Goal: Information Seeking & Learning: Learn about a topic

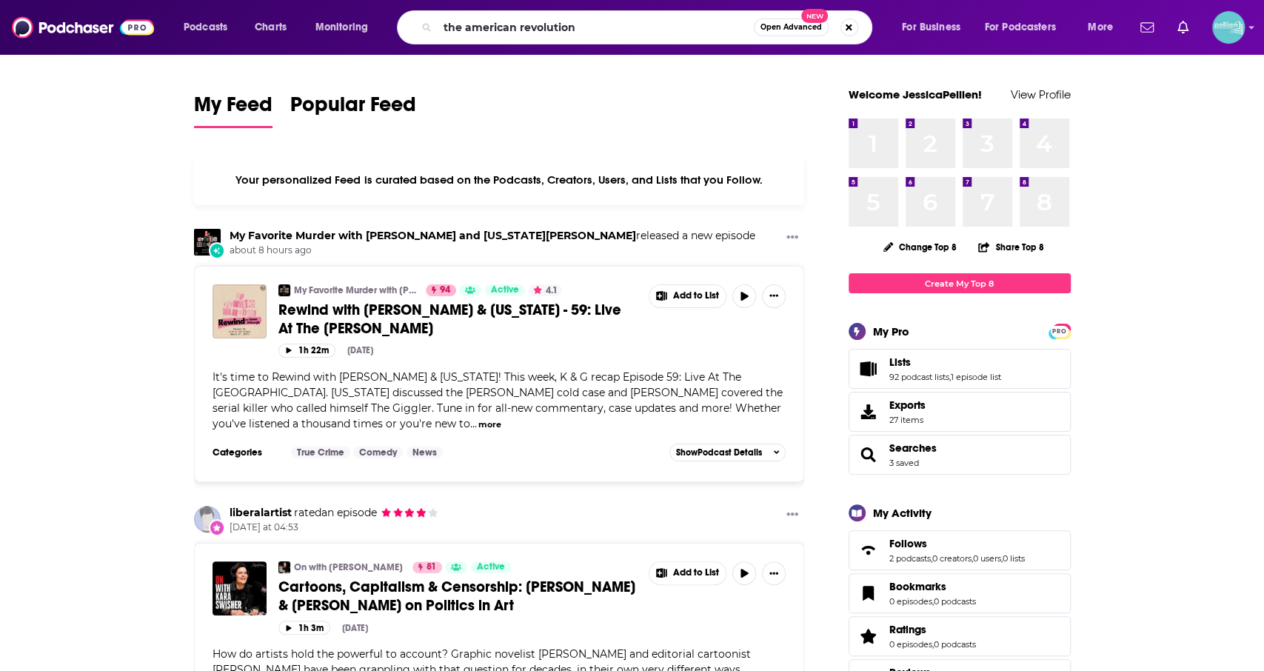
type input "the american revolution"
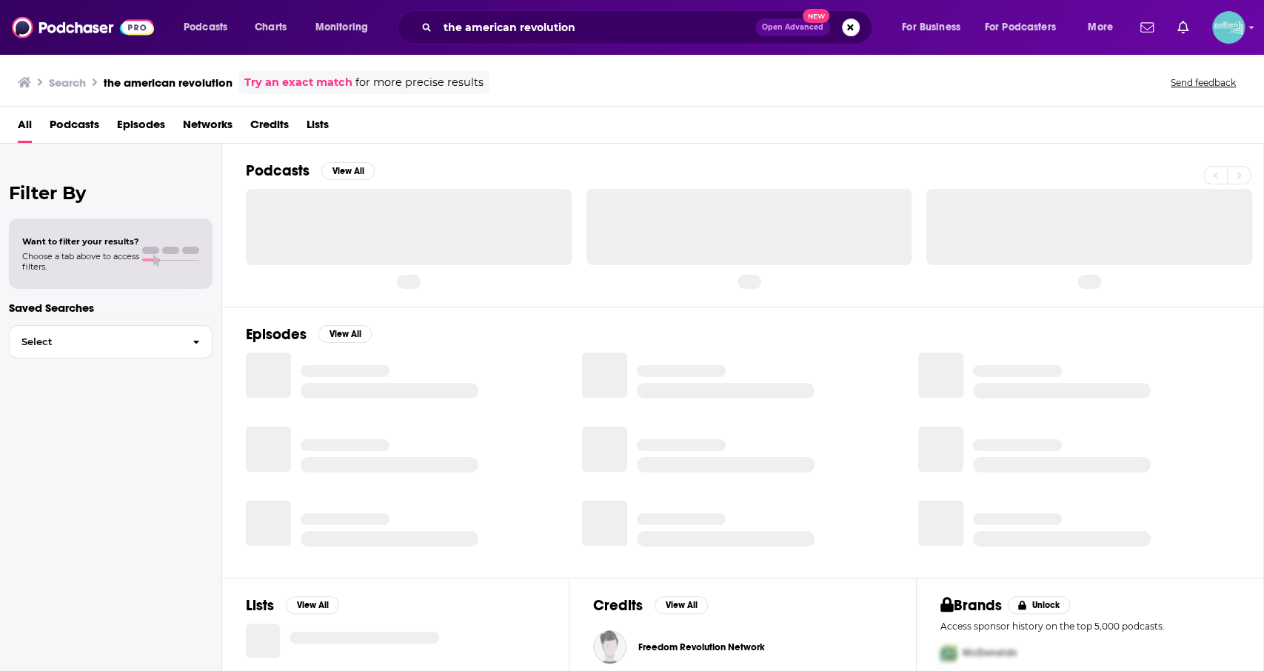
click at [94, 122] on span "Podcasts" at bounding box center [75, 128] width 50 height 30
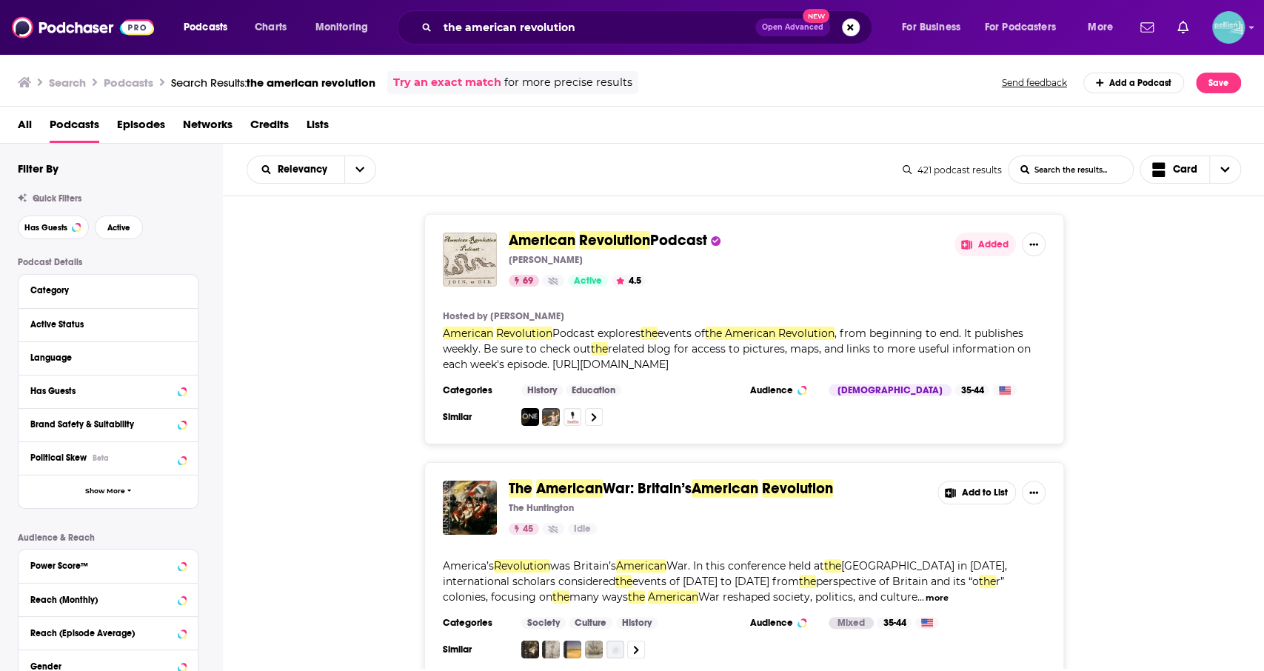
click at [601, 231] on span "Revolution" at bounding box center [614, 240] width 71 height 19
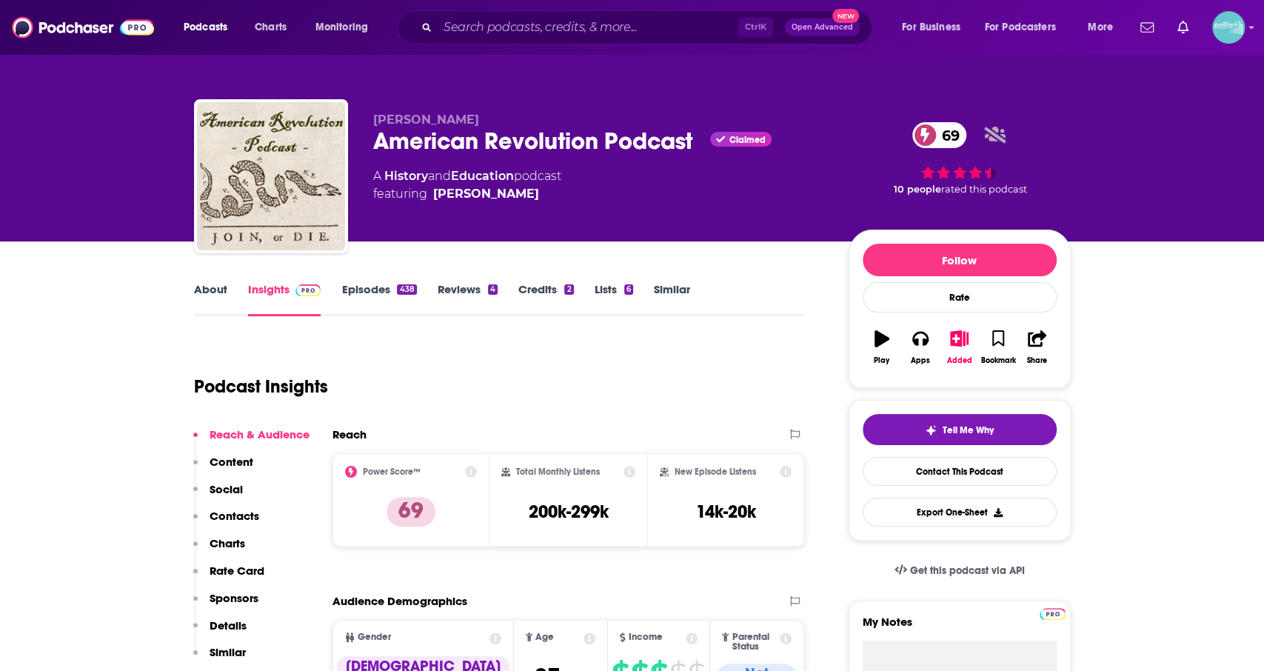
click at [392, 285] on link "Episodes 438" at bounding box center [378, 299] width 75 height 34
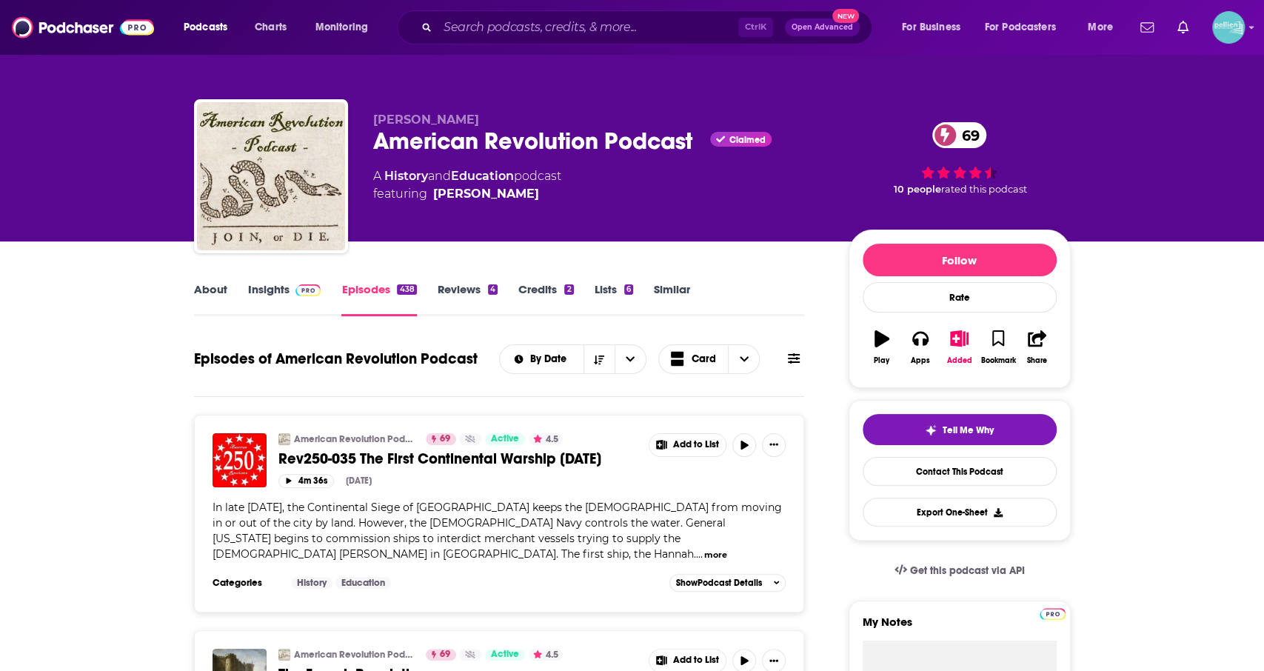
click at [210, 294] on link "About" at bounding box center [210, 299] width 33 height 34
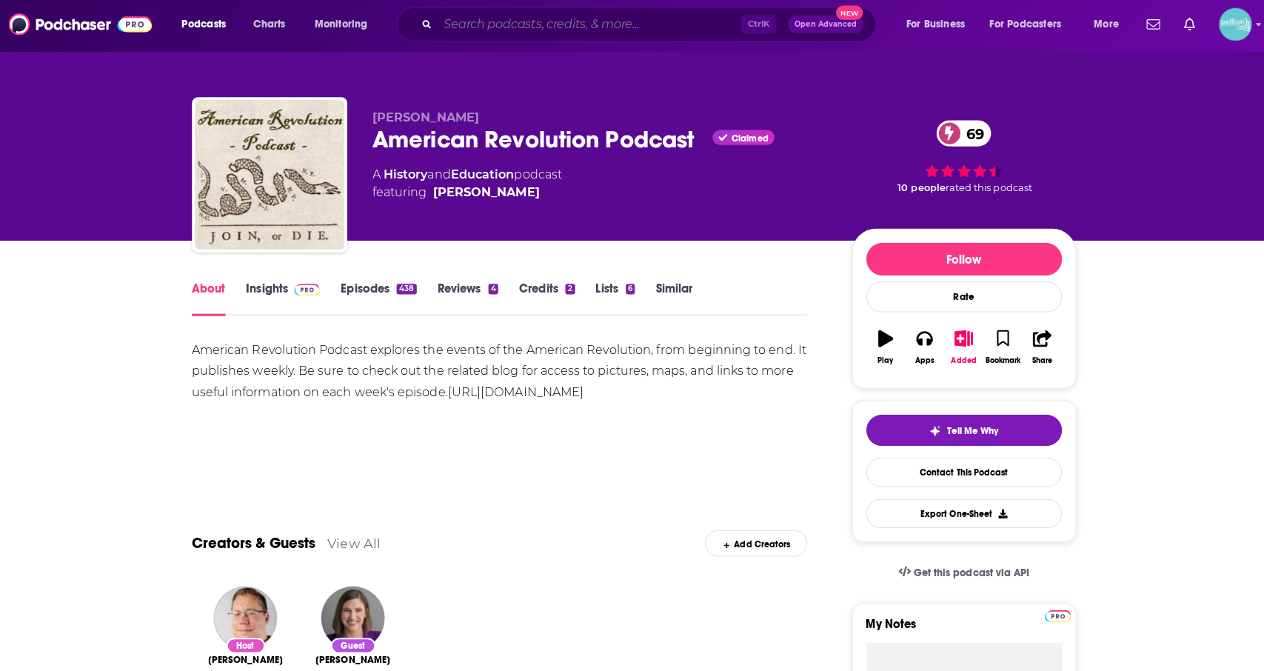
click at [496, 32] on input "Search podcasts, credits, & more..." at bounding box center [588, 28] width 301 height 24
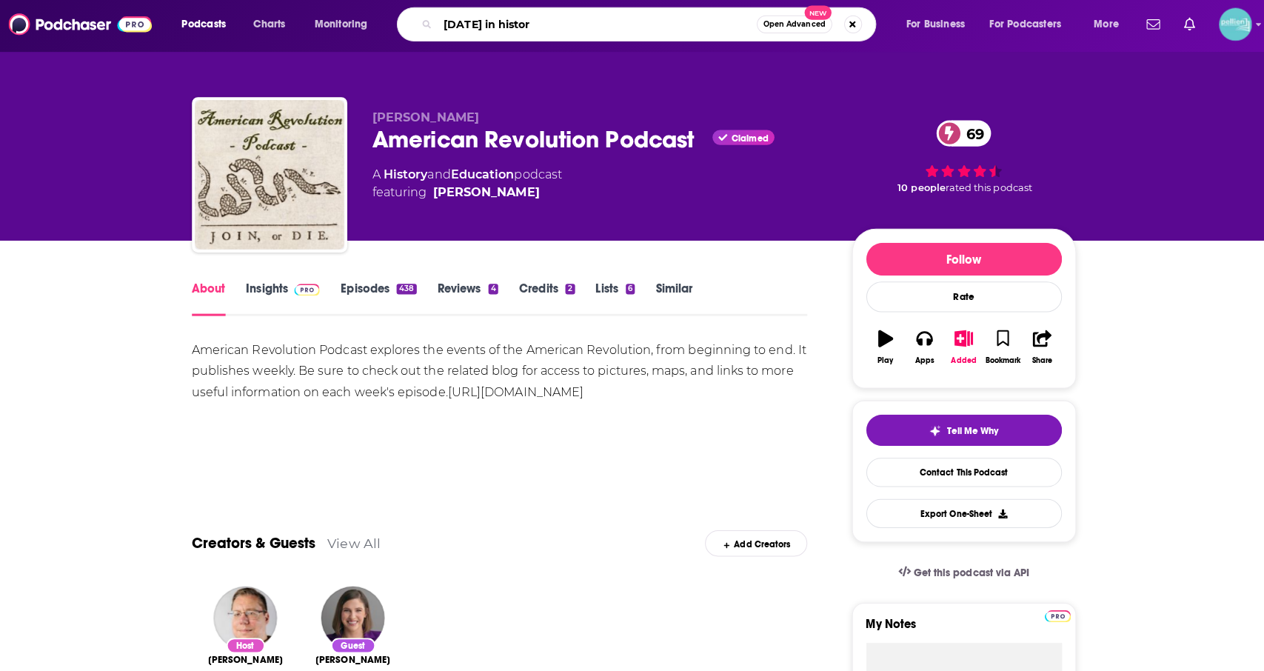
type input "[DATE] in history"
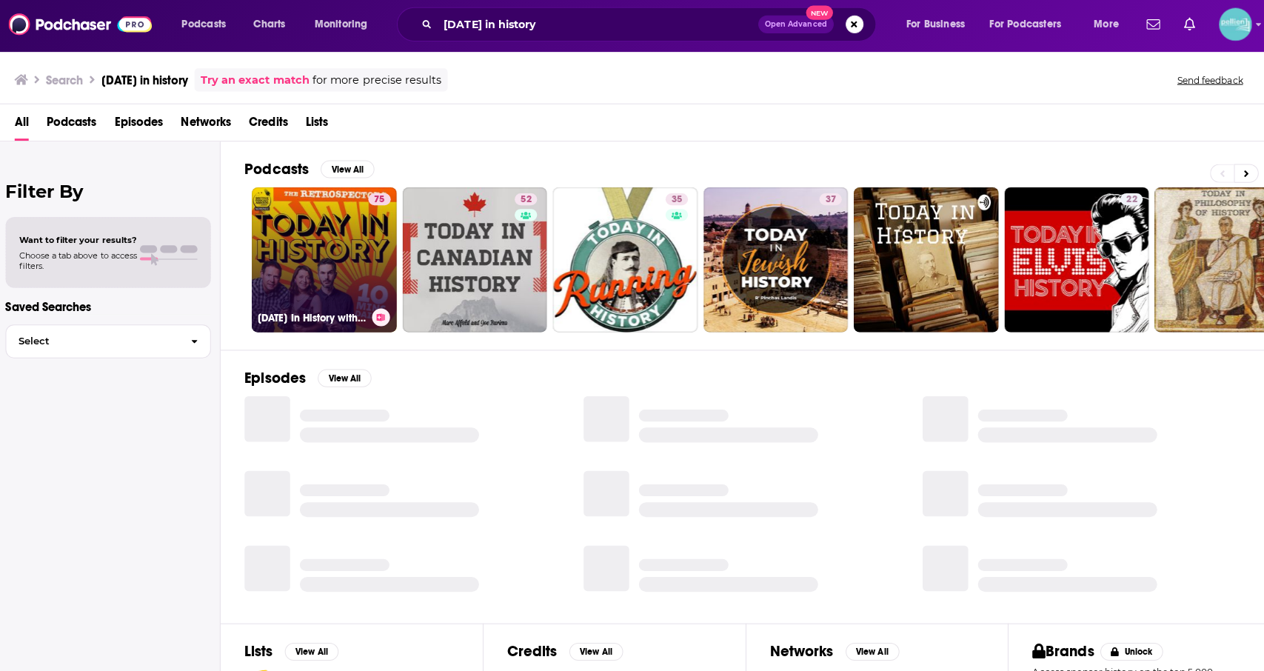
click at [332, 269] on link "75 [DATE] In History with The Retrospectors" at bounding box center [325, 261] width 144 height 144
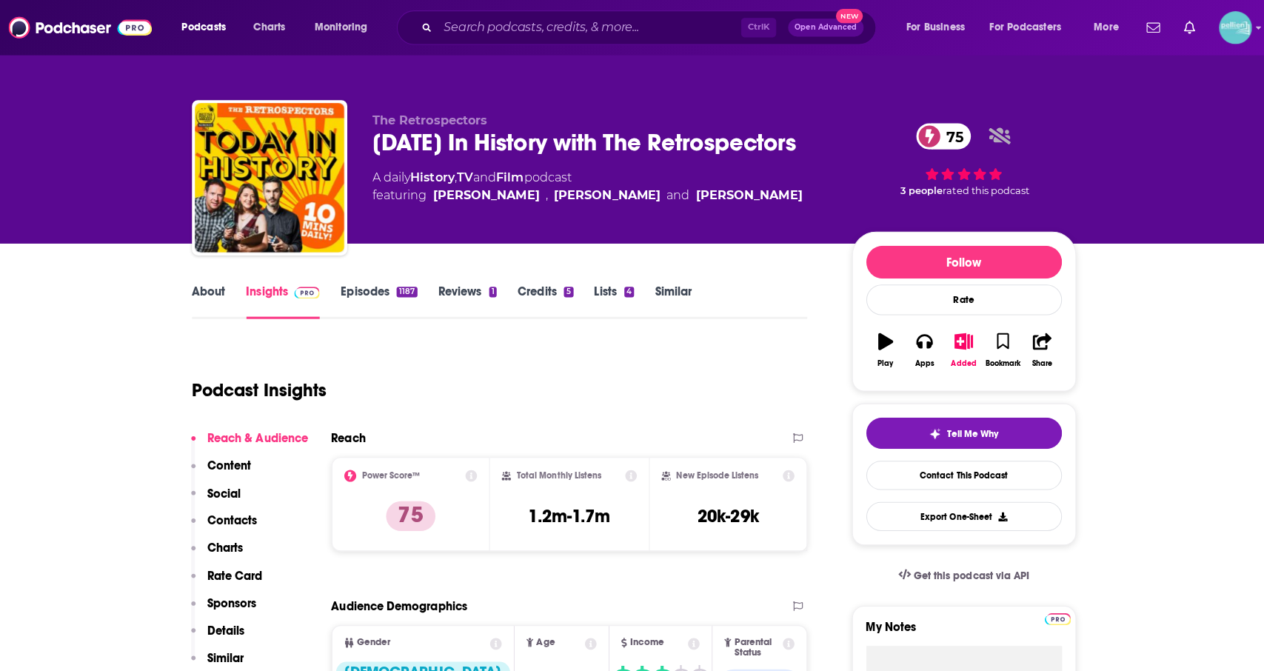
click at [207, 292] on link "About" at bounding box center [210, 299] width 33 height 34
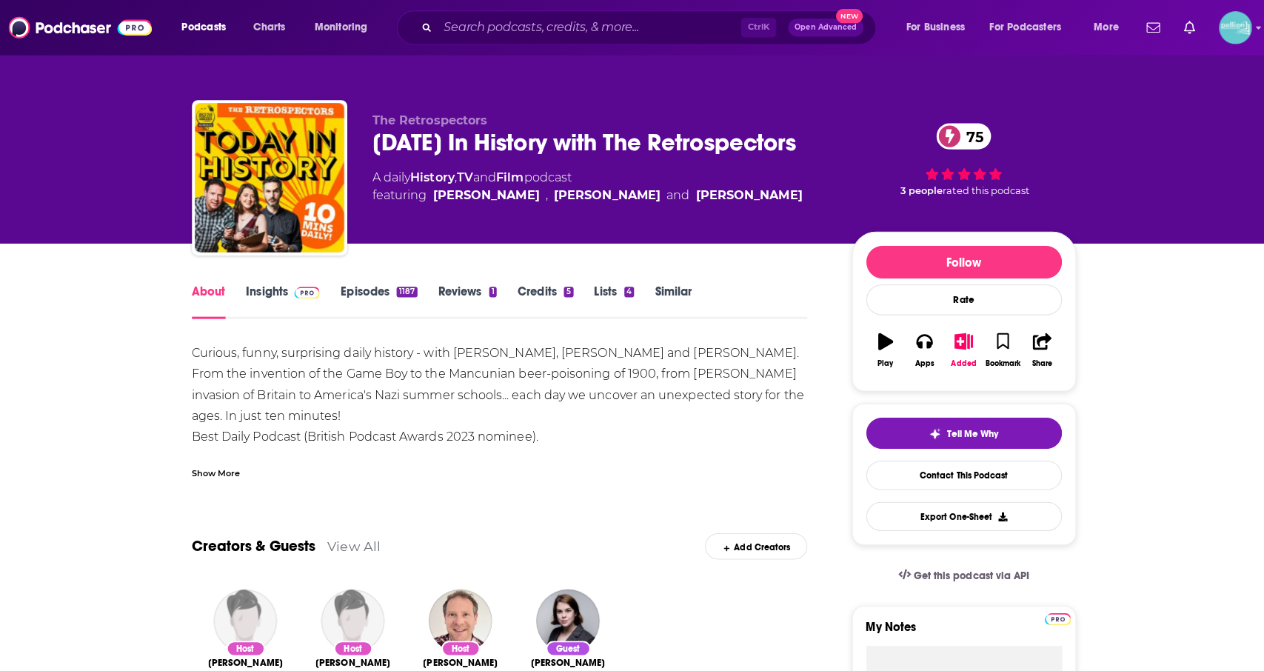
click at [287, 297] on link "Insights" at bounding box center [284, 299] width 73 height 34
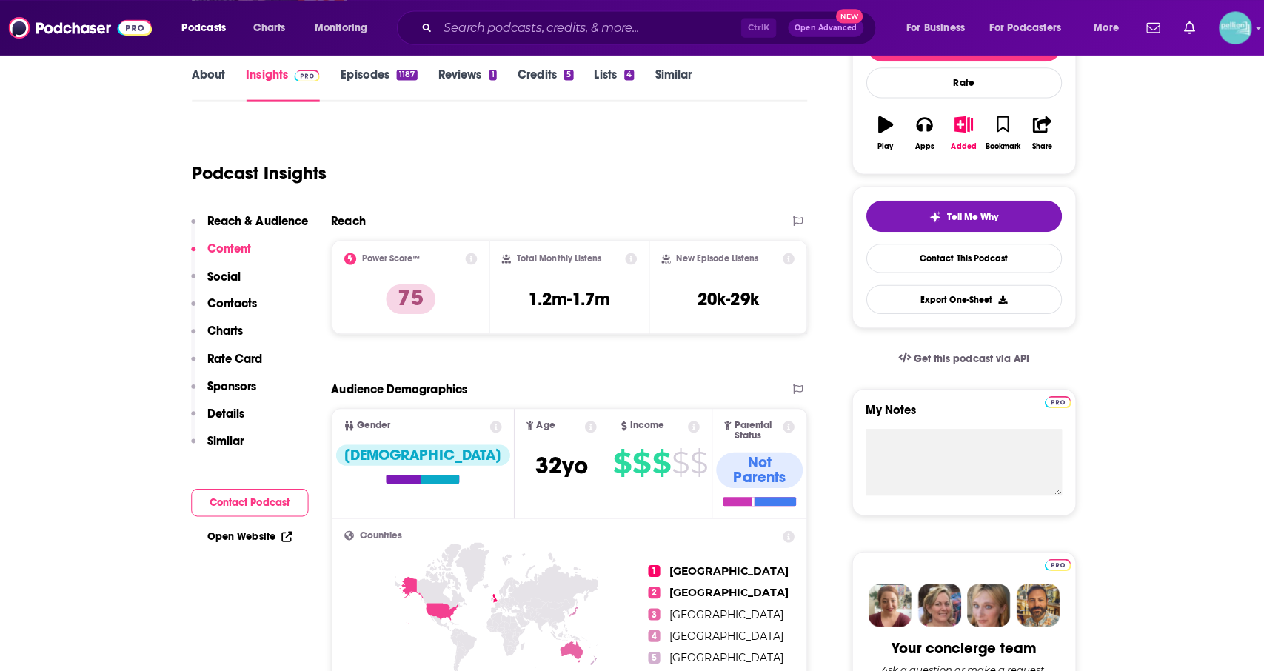
scroll to position [68, 0]
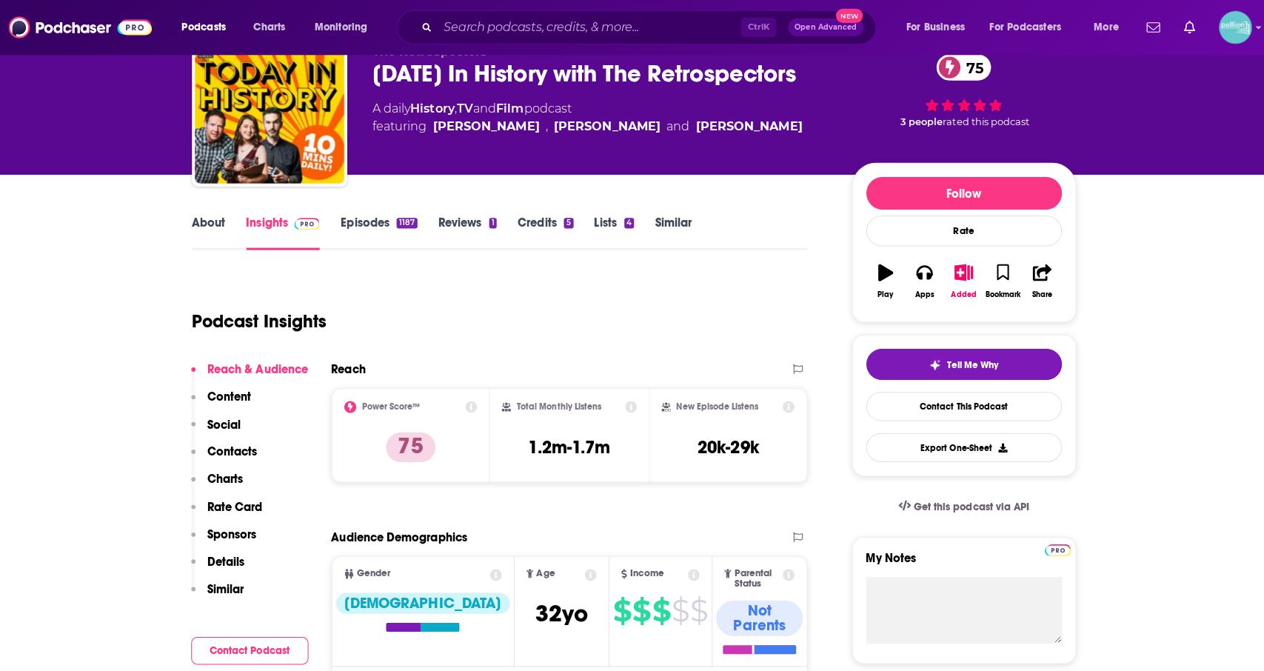
click at [361, 226] on link "Episodes 1187" at bounding box center [379, 231] width 76 height 34
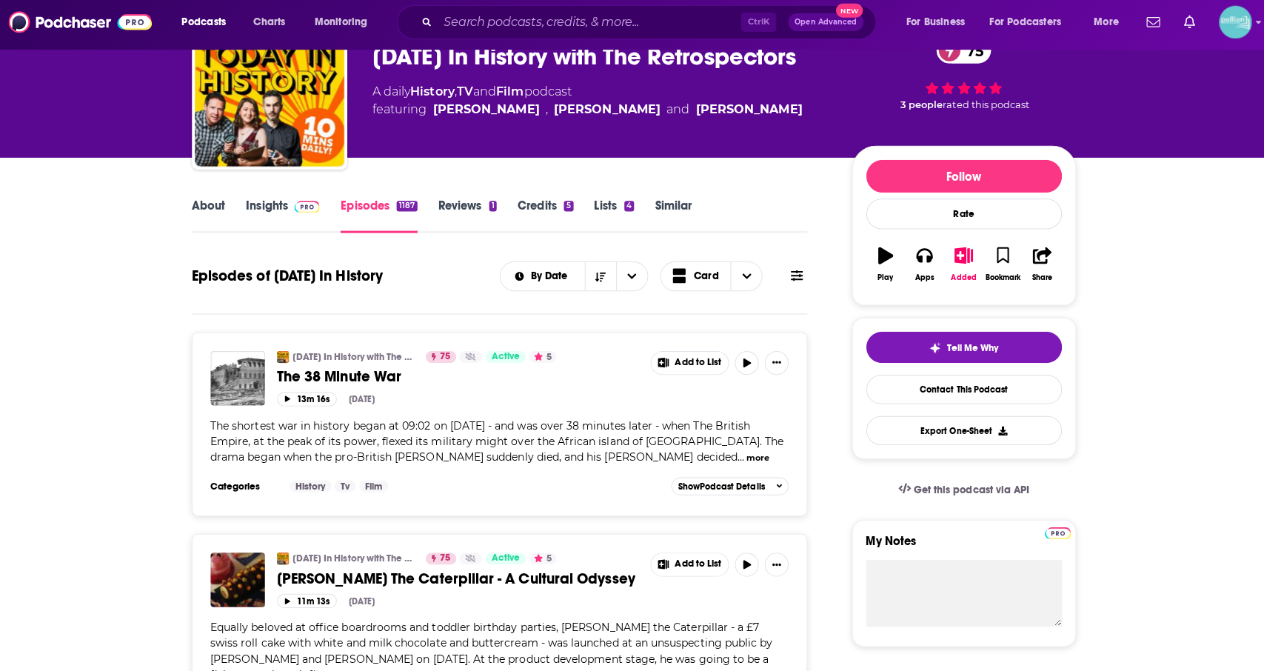
scroll to position [81, 0]
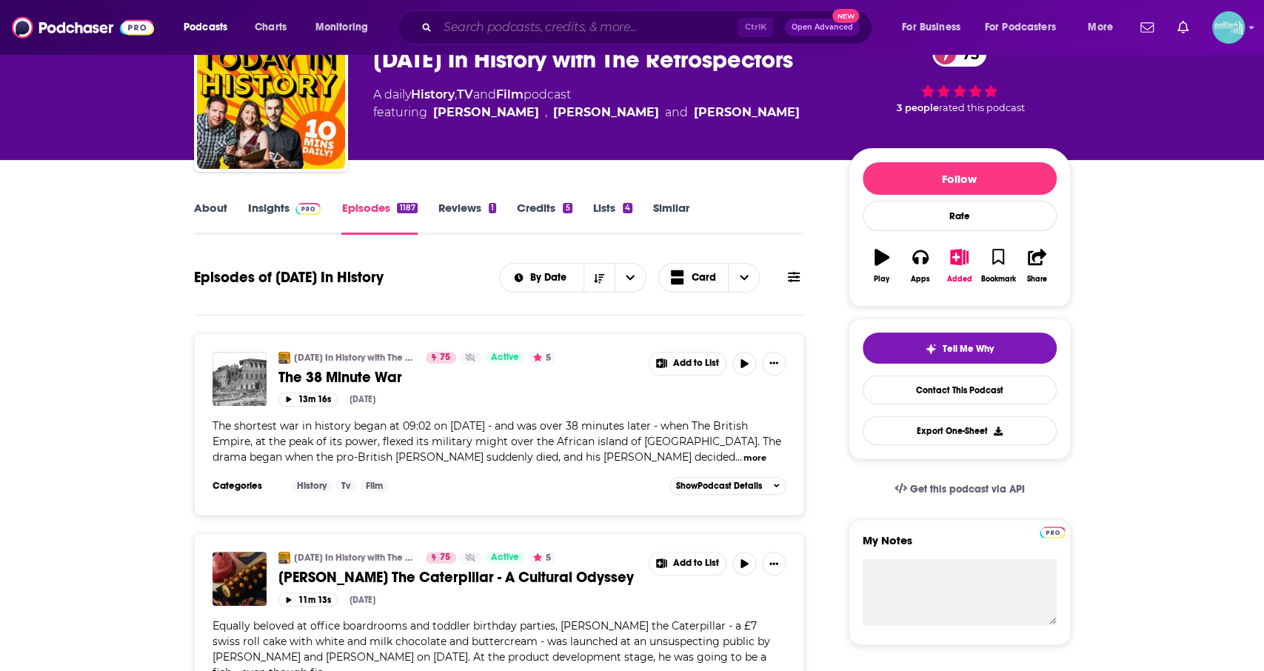
click at [510, 30] on input "Search podcasts, credits, & more..." at bounding box center [588, 28] width 301 height 24
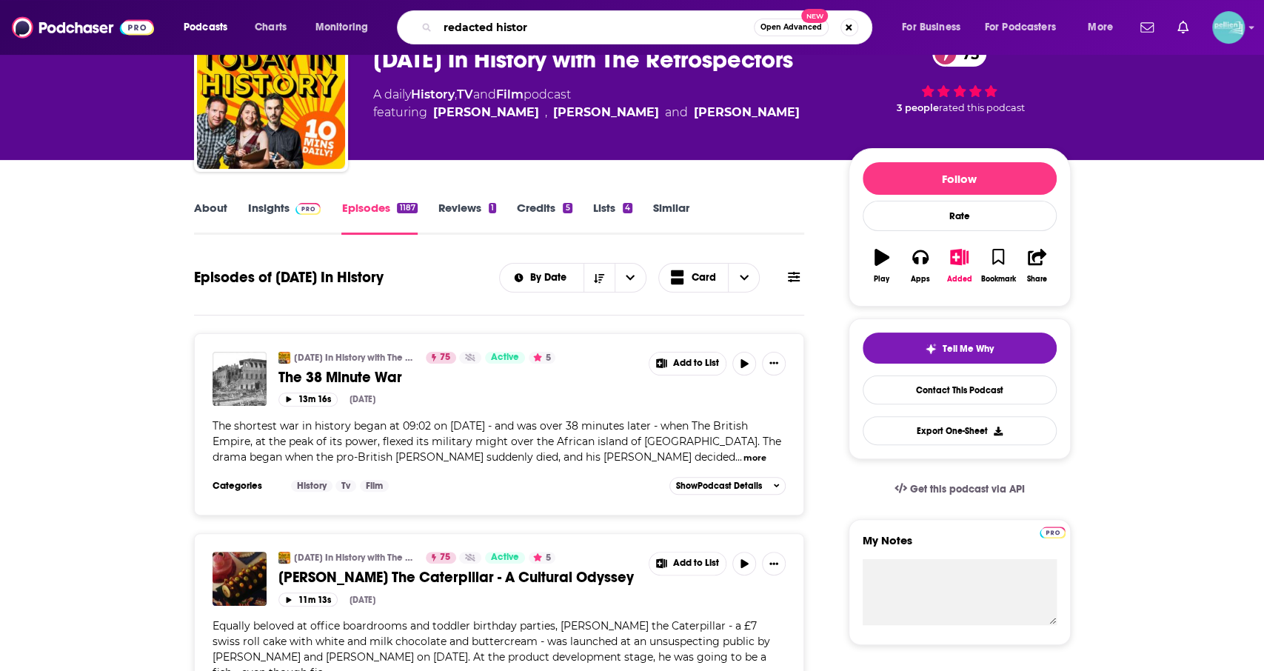
type input "redacted history"
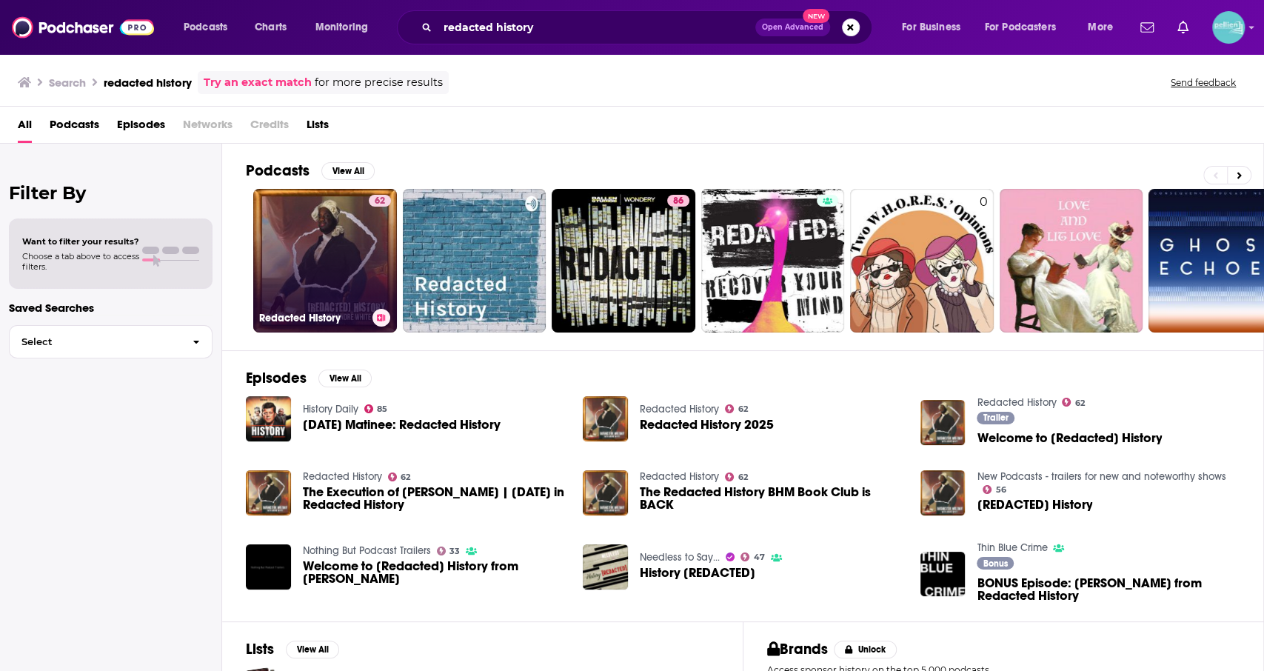
click at [276, 274] on link "62 Redacted History" at bounding box center [325, 261] width 144 height 144
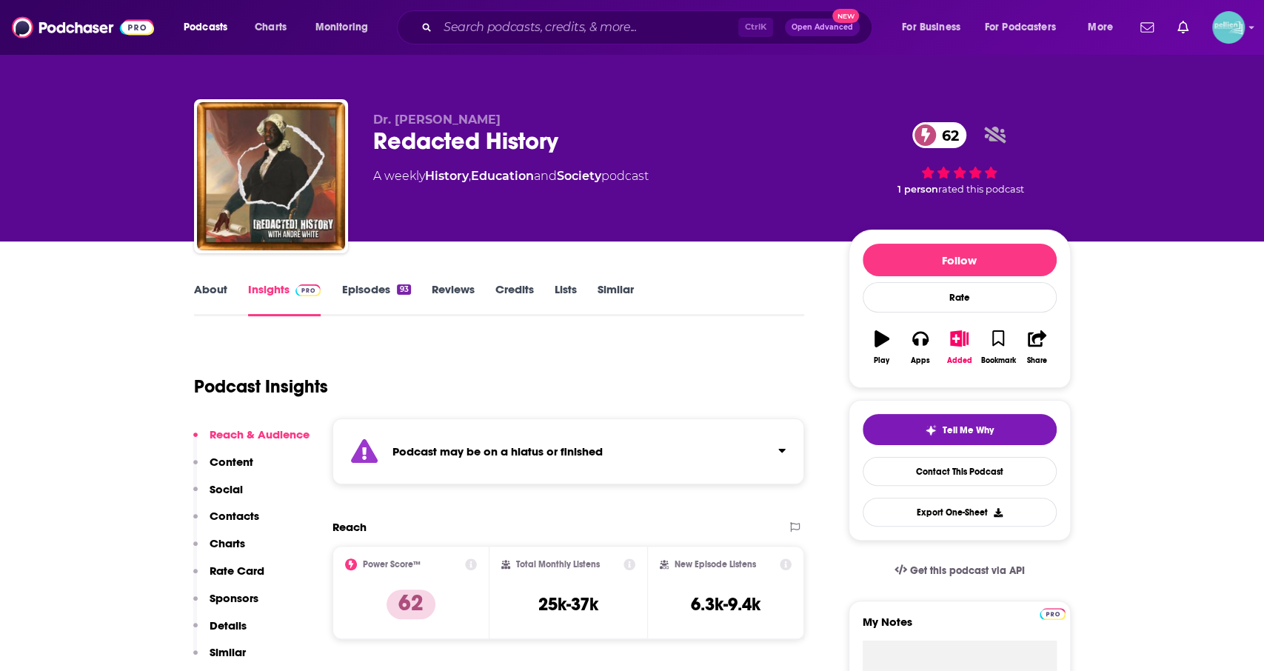
click at [362, 288] on link "Episodes 93" at bounding box center [375, 299] width 69 height 34
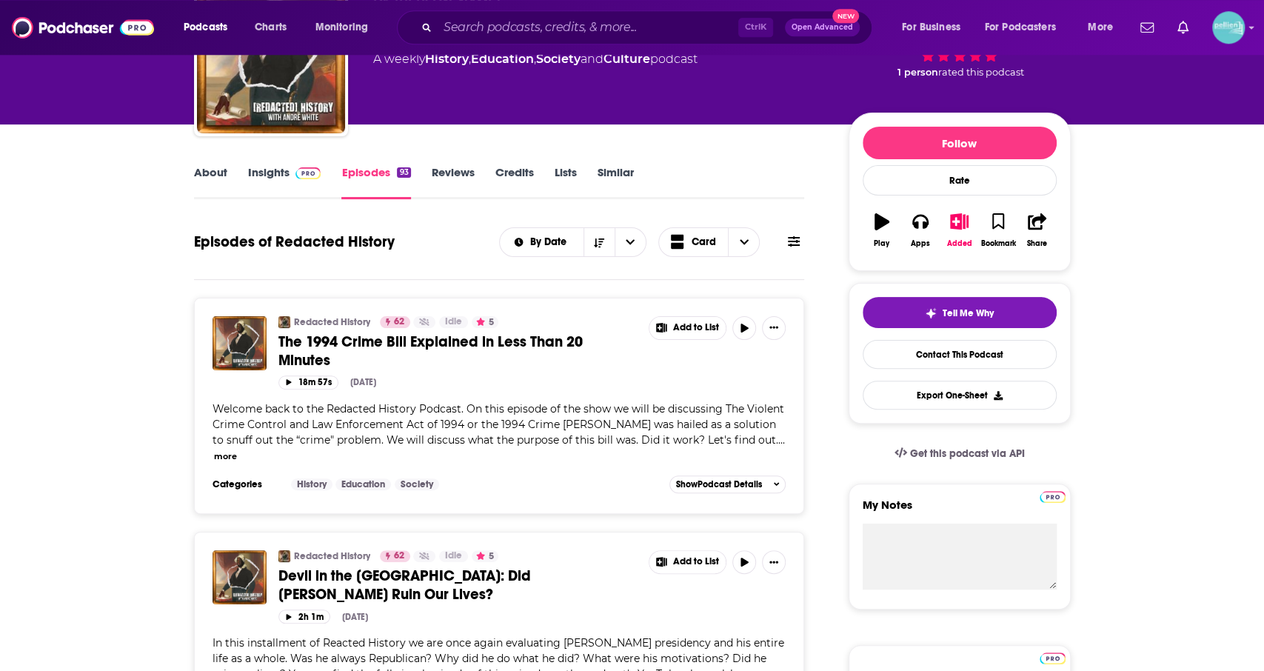
scroll to position [117, 0]
click at [237, 450] on button "more" at bounding box center [225, 456] width 23 height 13
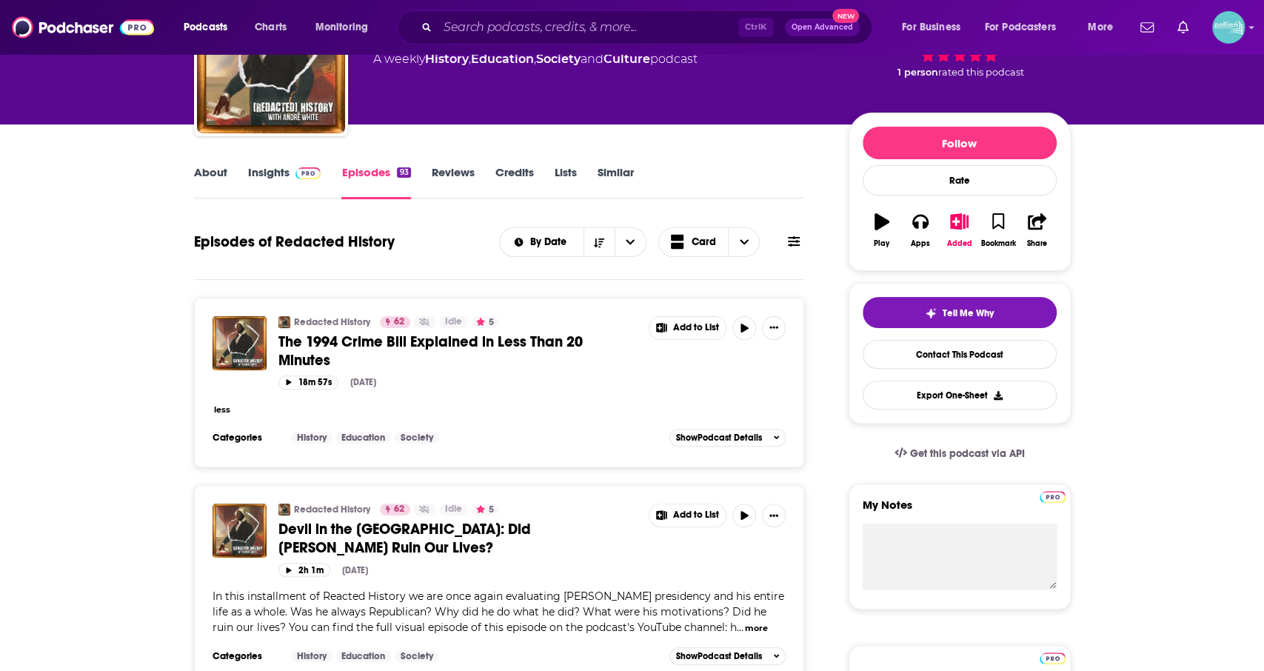
scroll to position [0, 0]
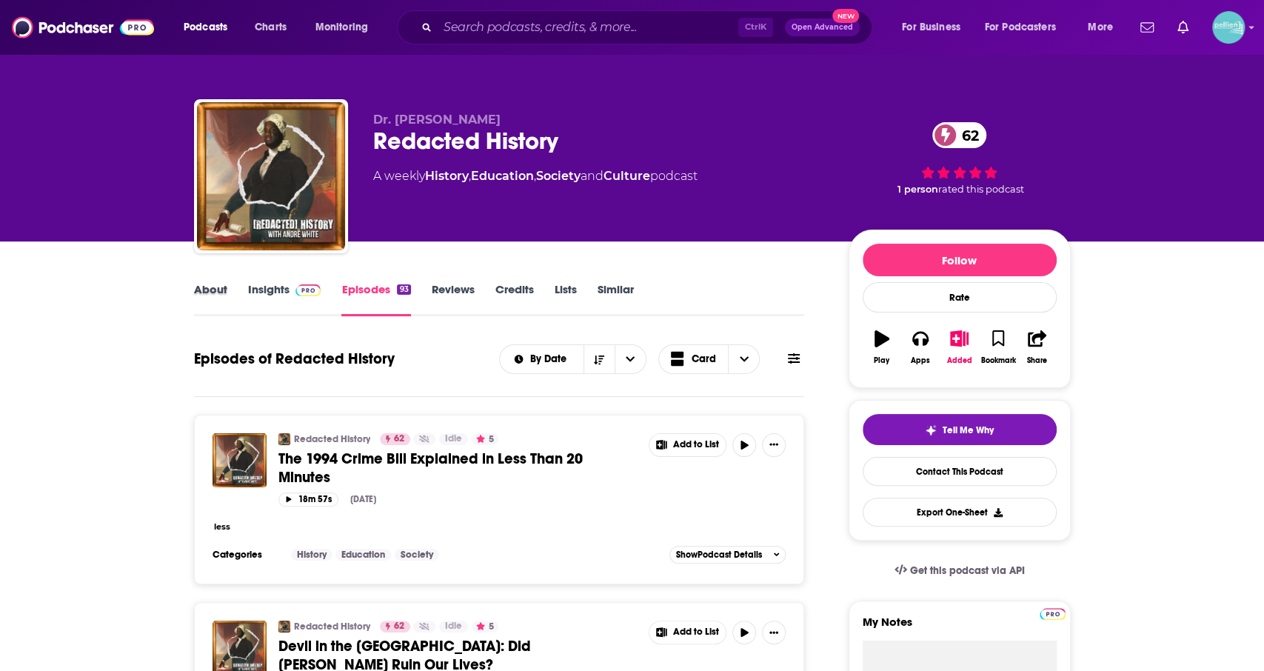
click at [227, 295] on div "About" at bounding box center [221, 299] width 54 height 34
click at [210, 290] on link "About" at bounding box center [210, 299] width 33 height 34
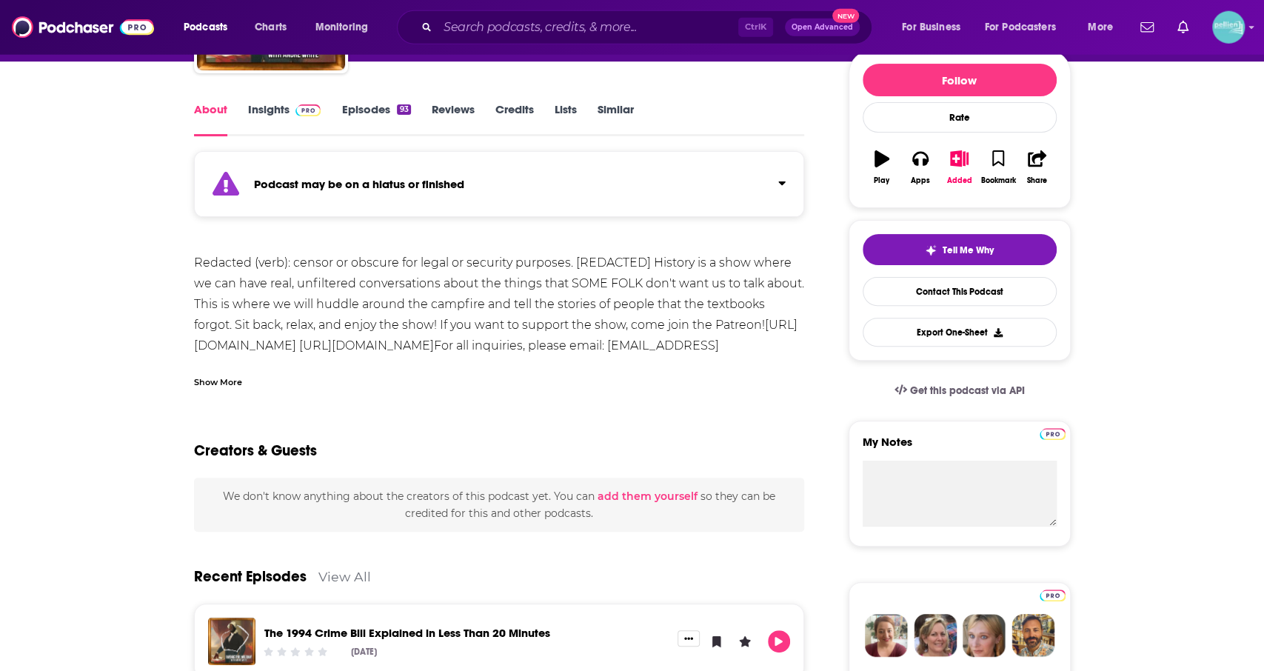
scroll to position [167, 0]
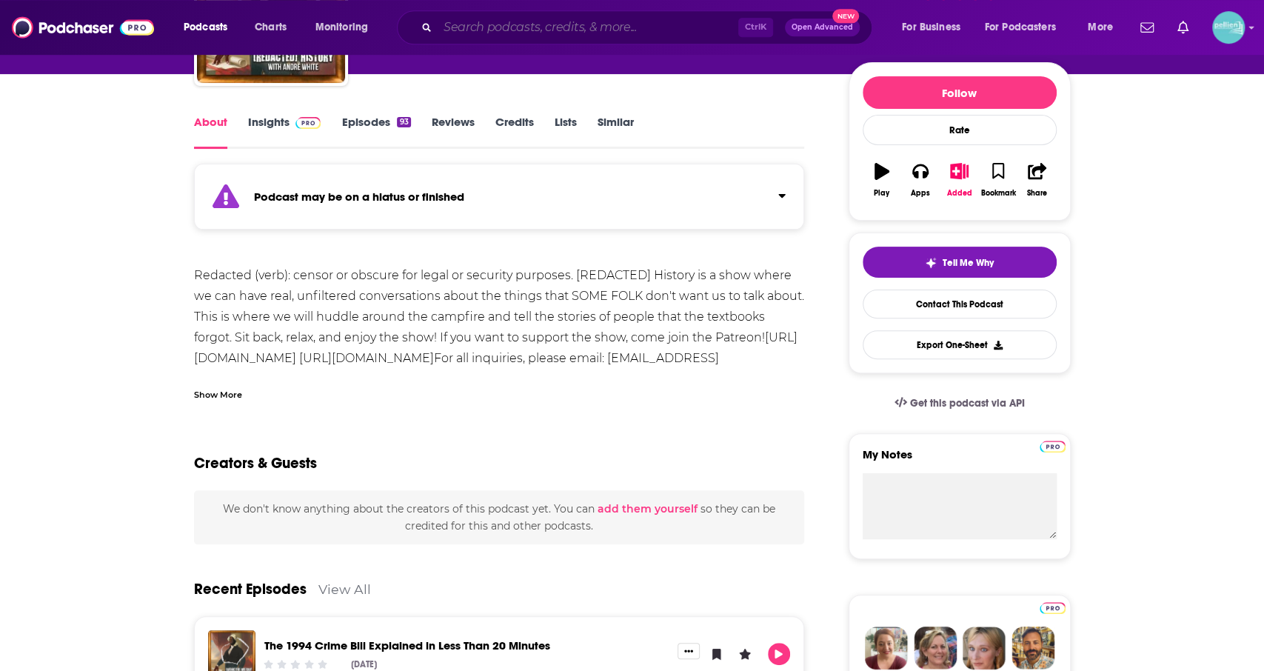
click at [500, 30] on input "Search podcasts, credits, & more..." at bounding box center [588, 28] width 301 height 24
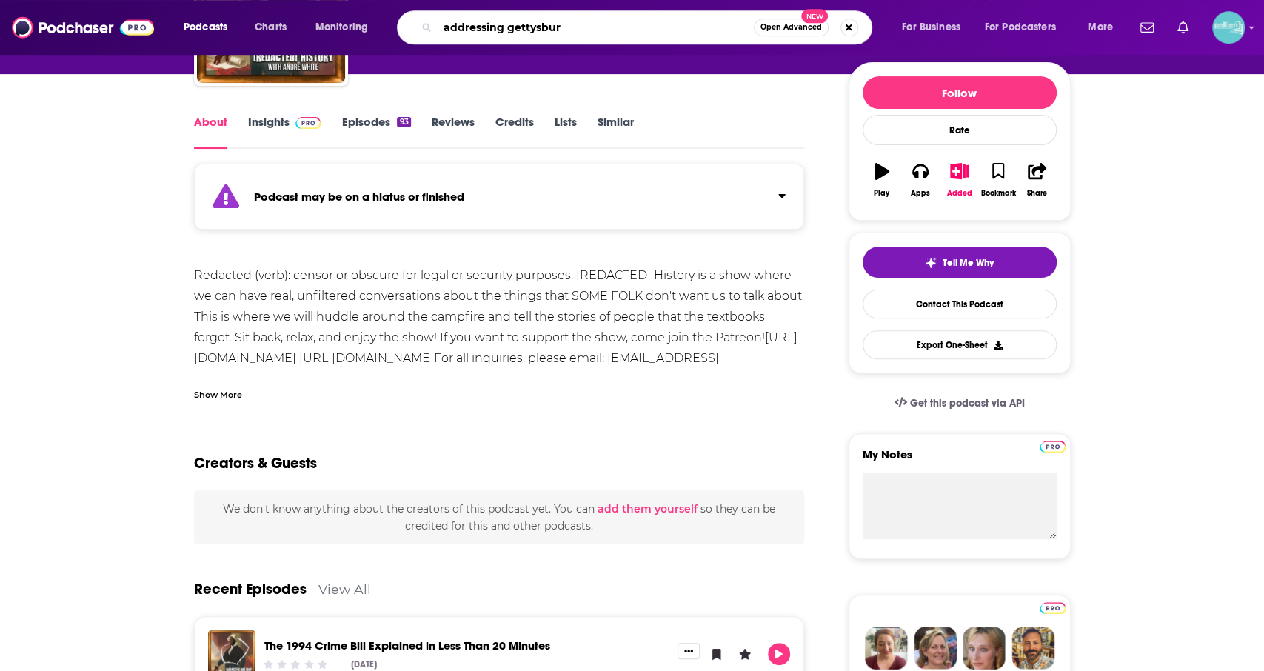
type input "addressing [GEOGRAPHIC_DATA]"
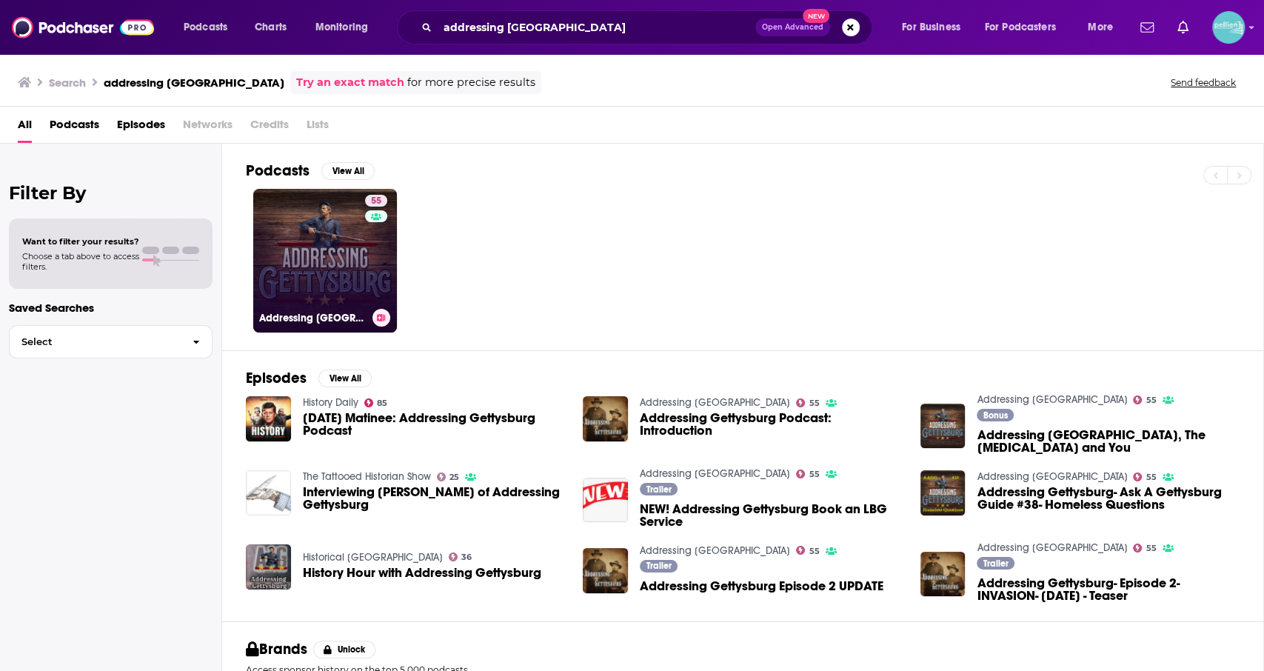
click at [356, 264] on link "55 Addressing [GEOGRAPHIC_DATA]" at bounding box center [325, 261] width 144 height 144
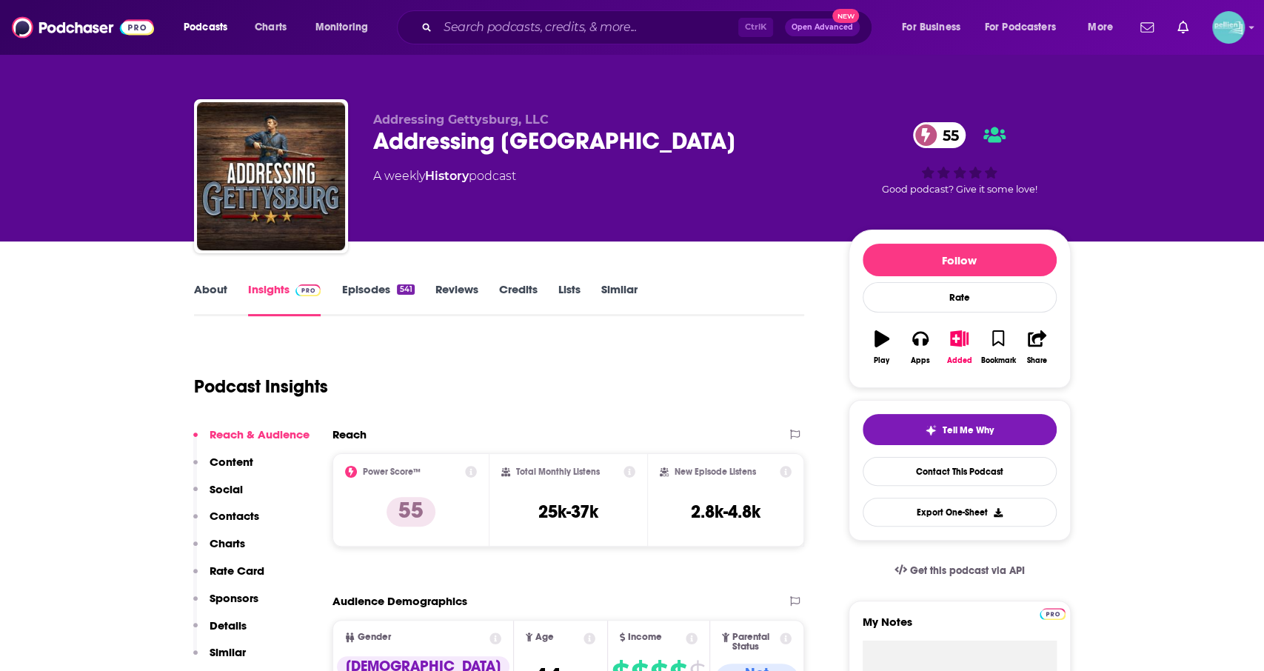
click at [225, 297] on link "About" at bounding box center [210, 299] width 33 height 34
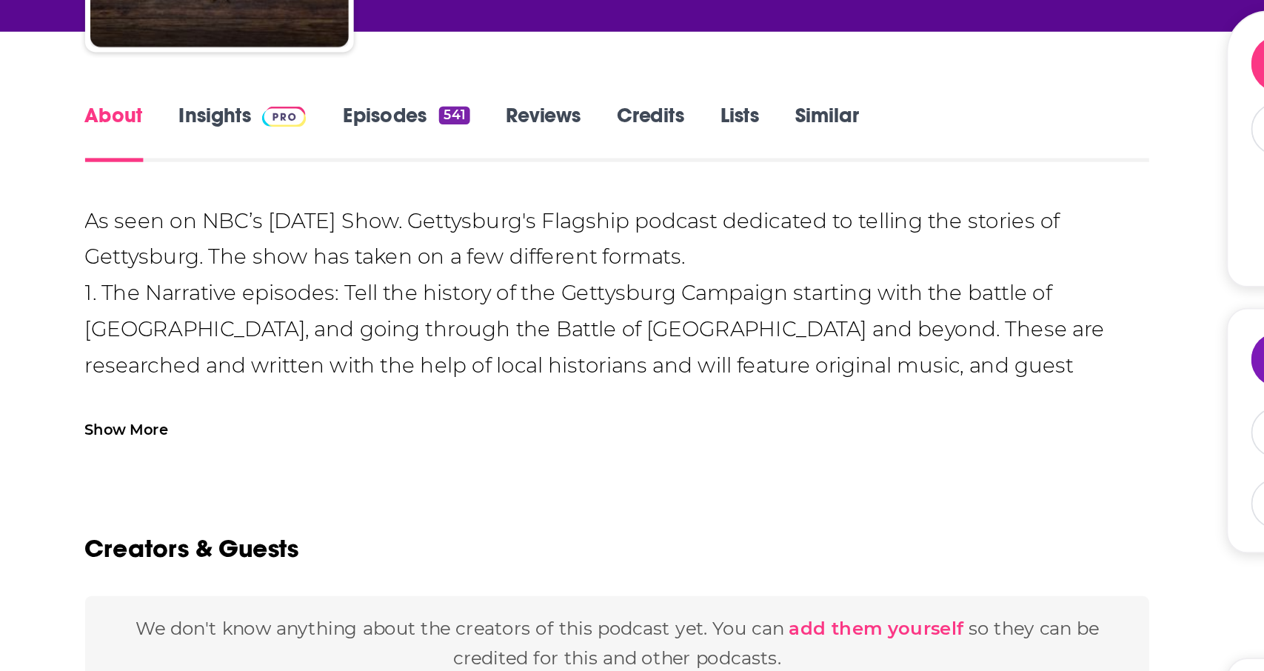
click at [235, 469] on div "Show More" at bounding box center [218, 468] width 48 height 14
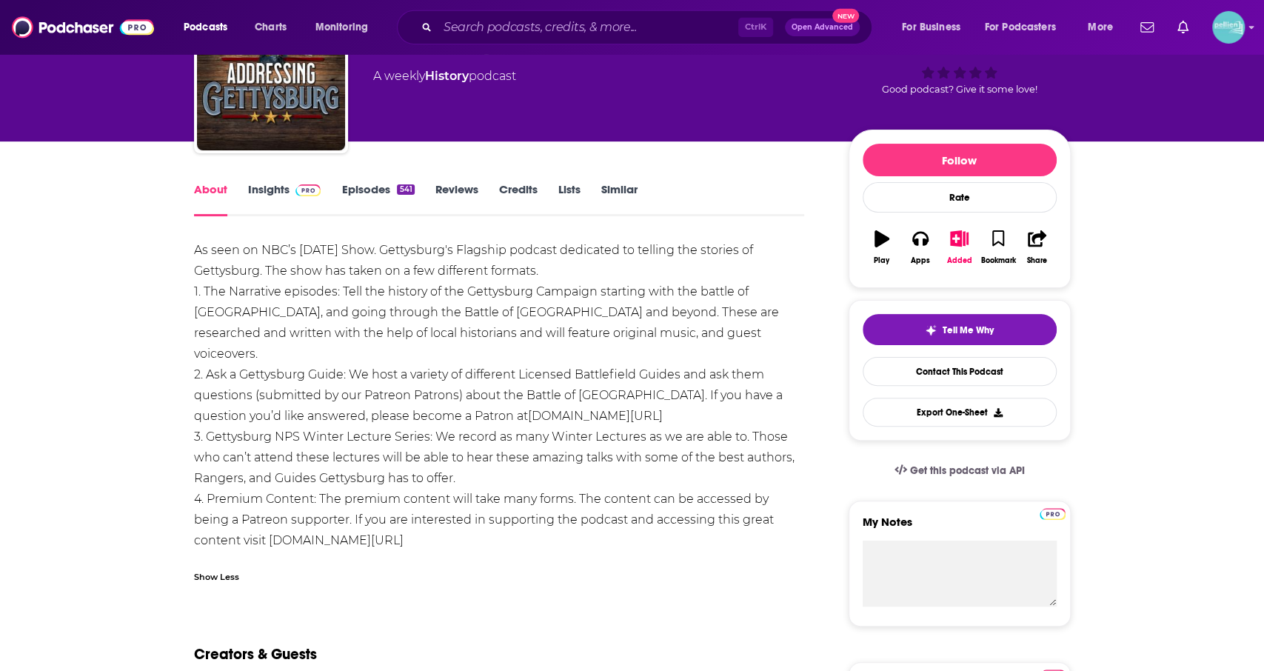
scroll to position [98, 0]
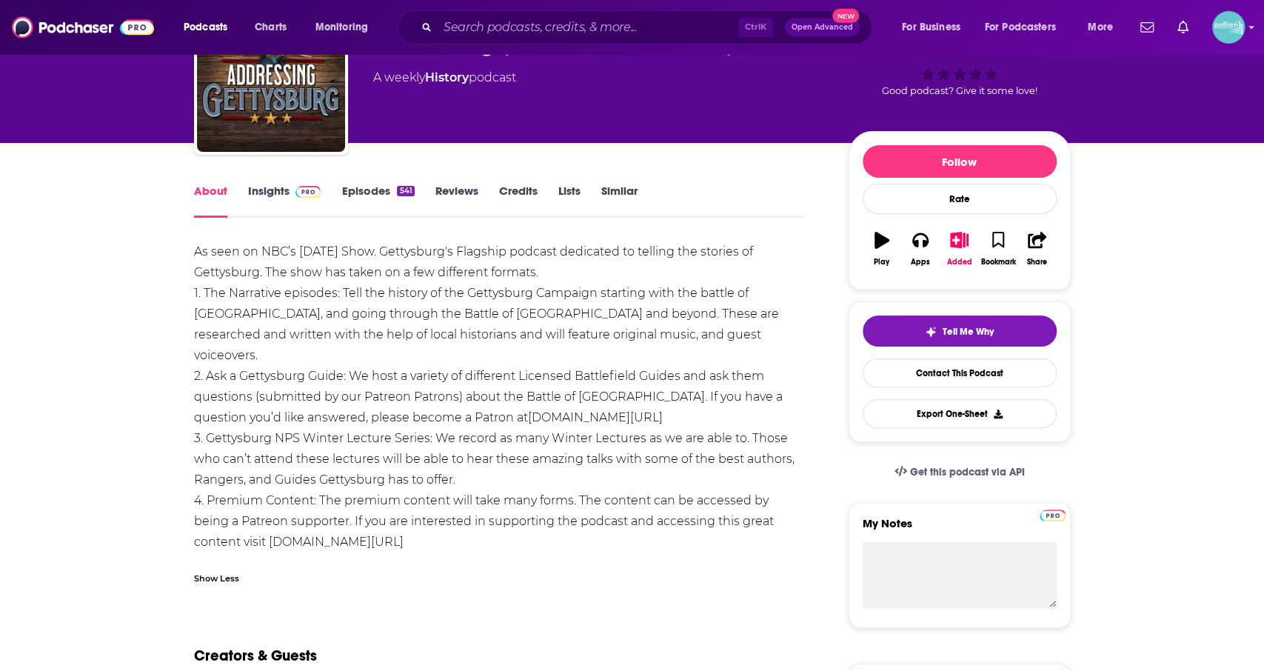
click at [386, 203] on link "Episodes 541" at bounding box center [377, 201] width 73 height 34
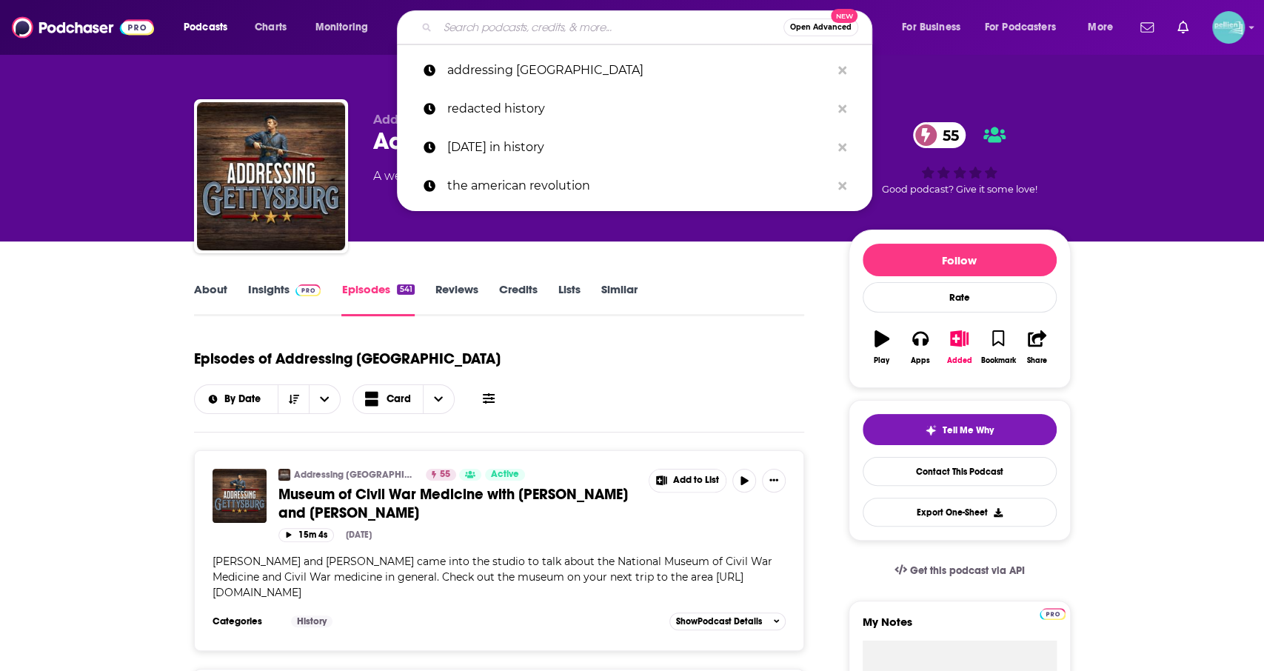
click at [471, 32] on input "Search podcasts, credits, & more..." at bounding box center [611, 28] width 346 height 24
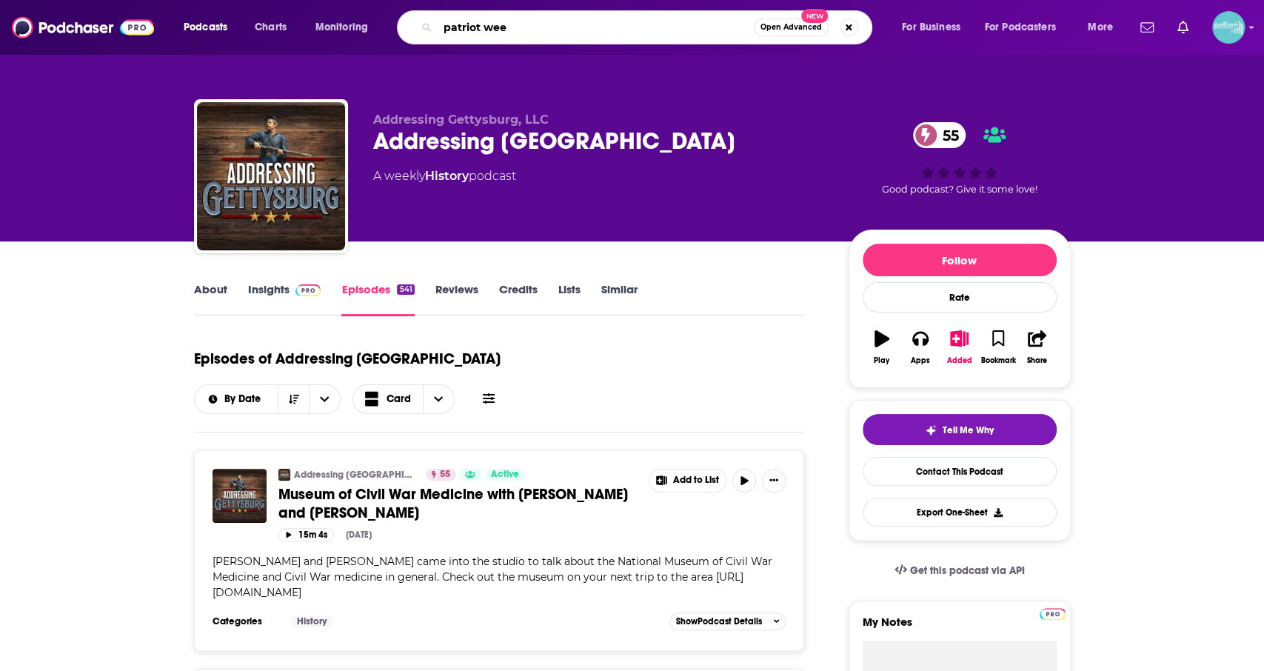
type input "patriot week"
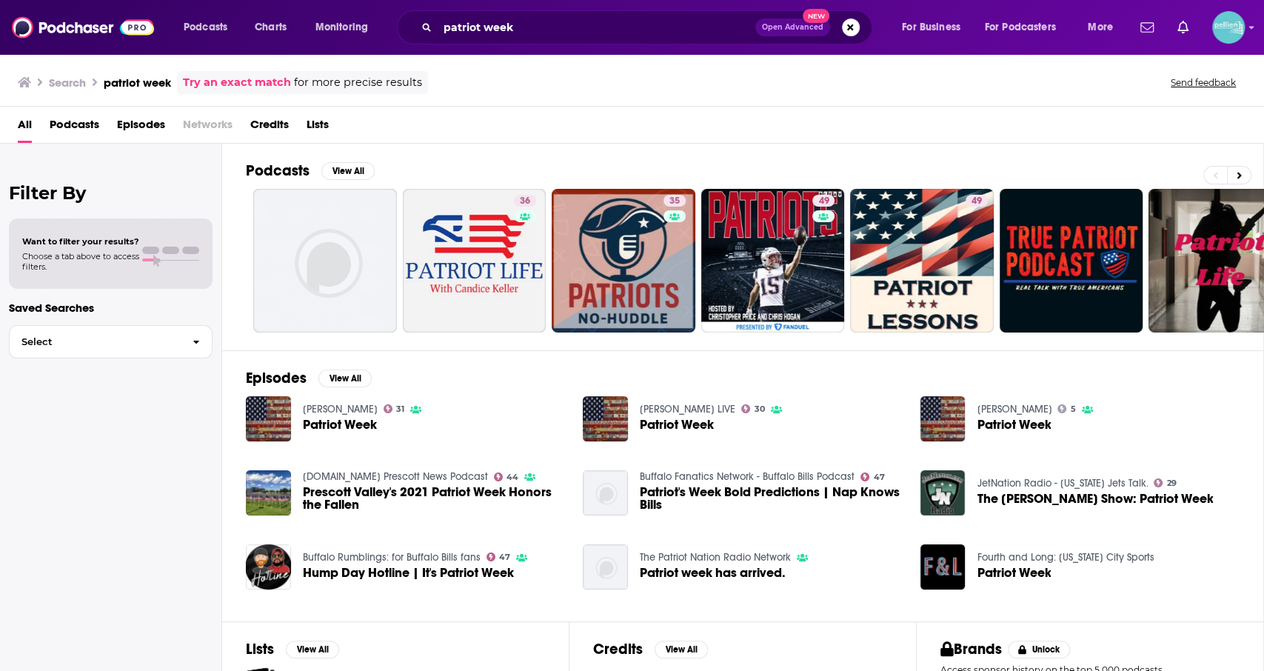
click at [79, 119] on span "Podcasts" at bounding box center [75, 128] width 50 height 30
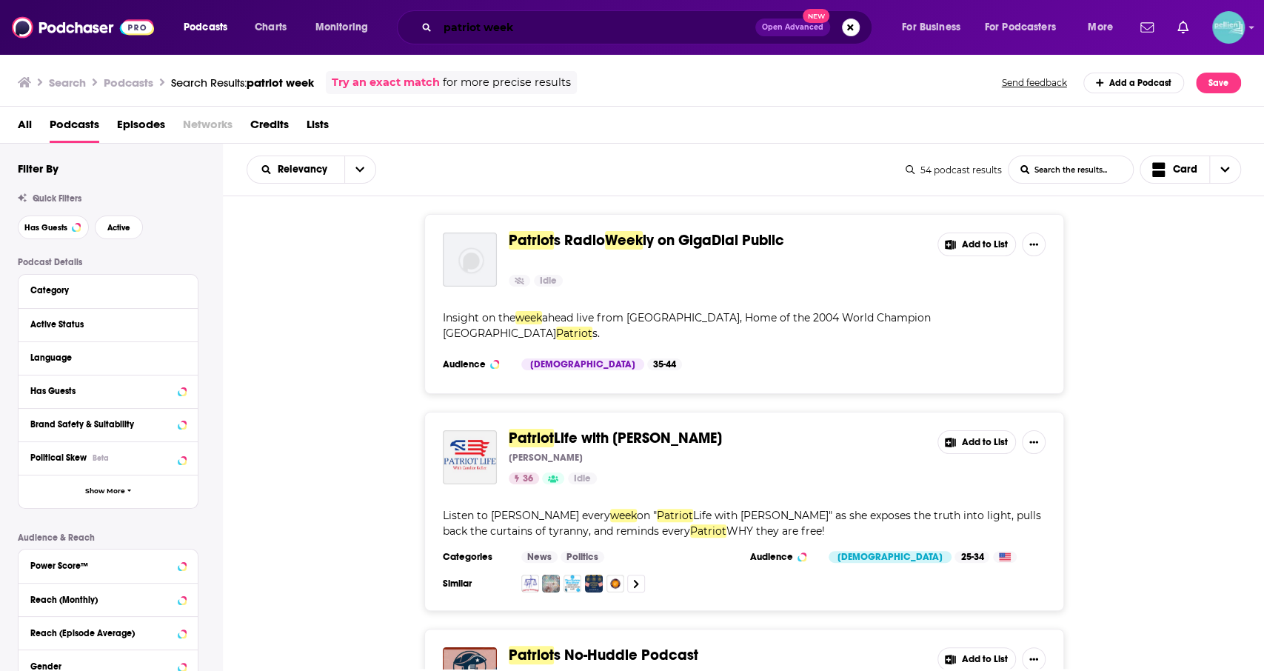
click at [443, 30] on input "patriot week" at bounding box center [597, 28] width 318 height 24
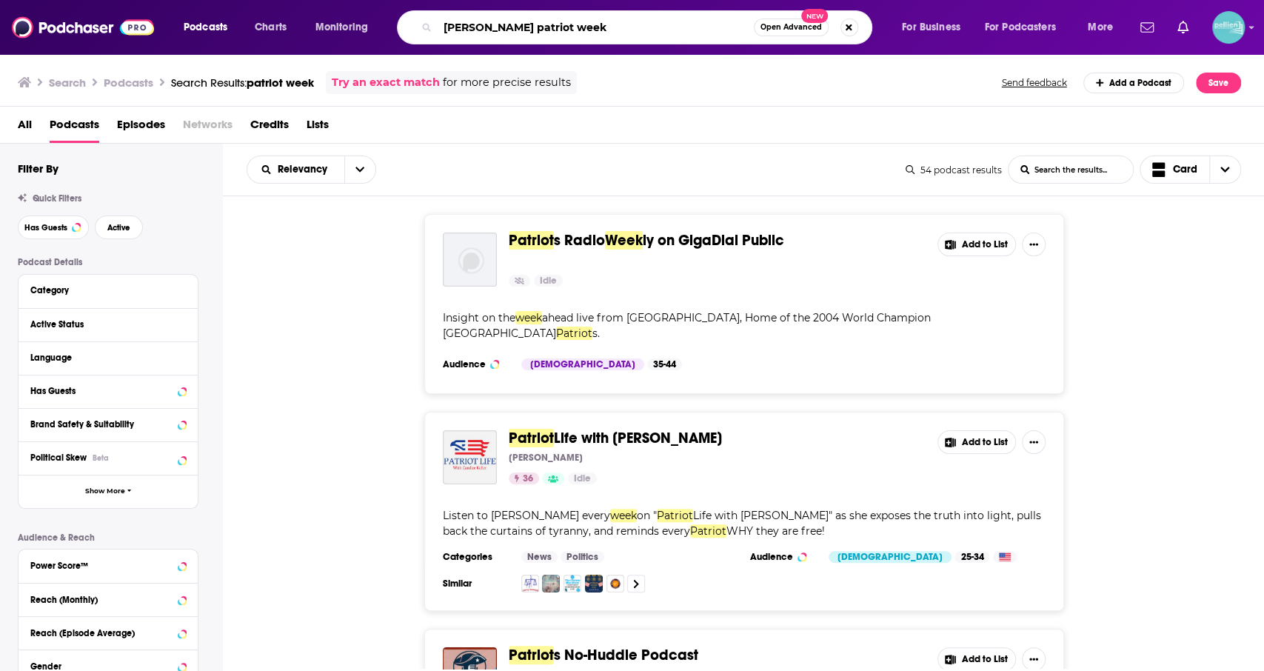
type input "[PERSON_NAME] patriot week"
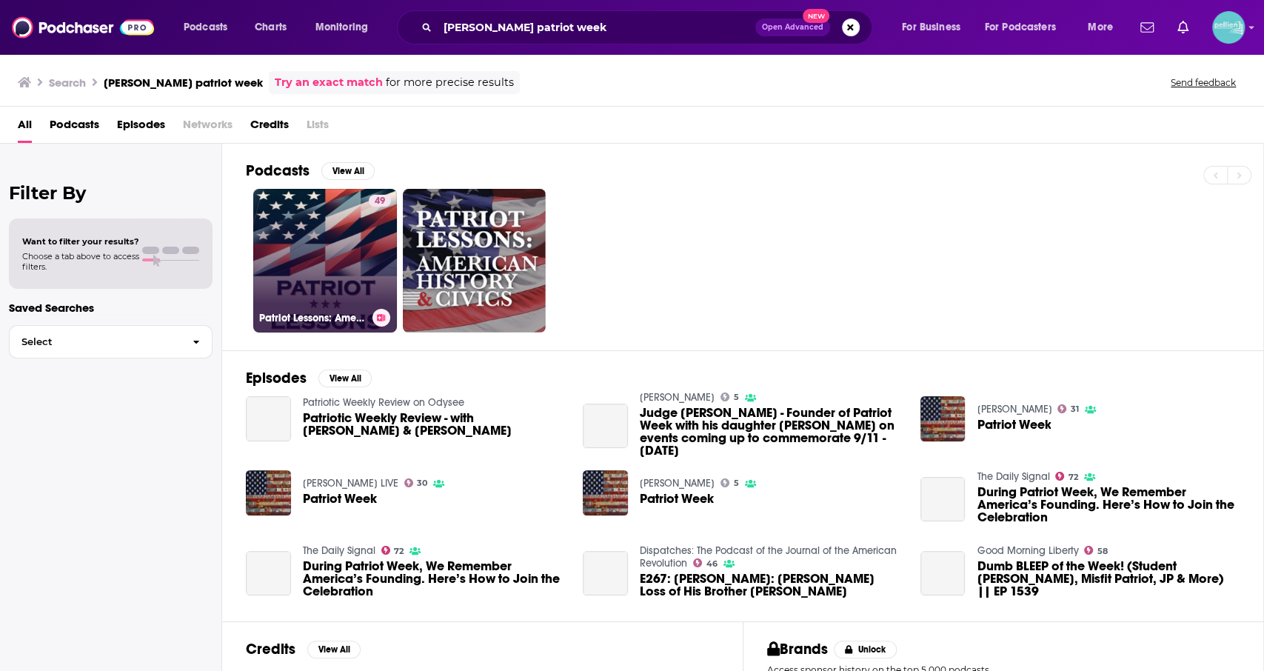
click at [358, 257] on link "49 Patriot Lessons: American History and Civics (Constitution, Declaration of I…" at bounding box center [325, 261] width 144 height 144
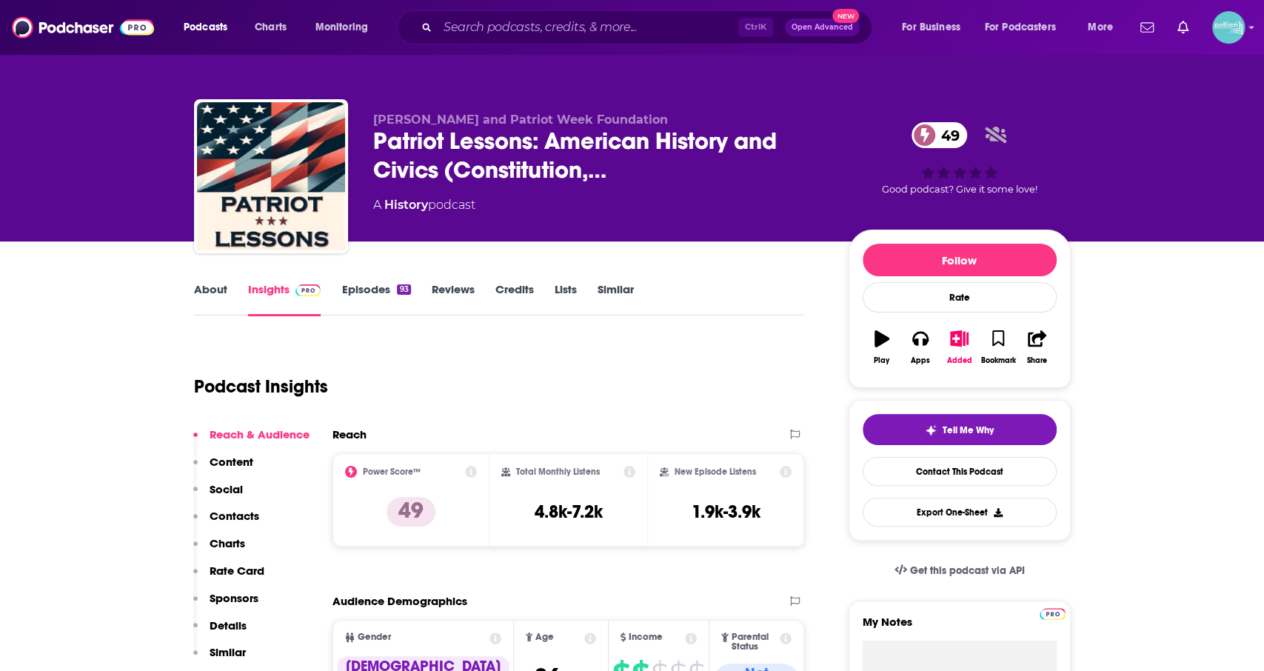
click at [225, 282] on link "About" at bounding box center [210, 299] width 33 height 34
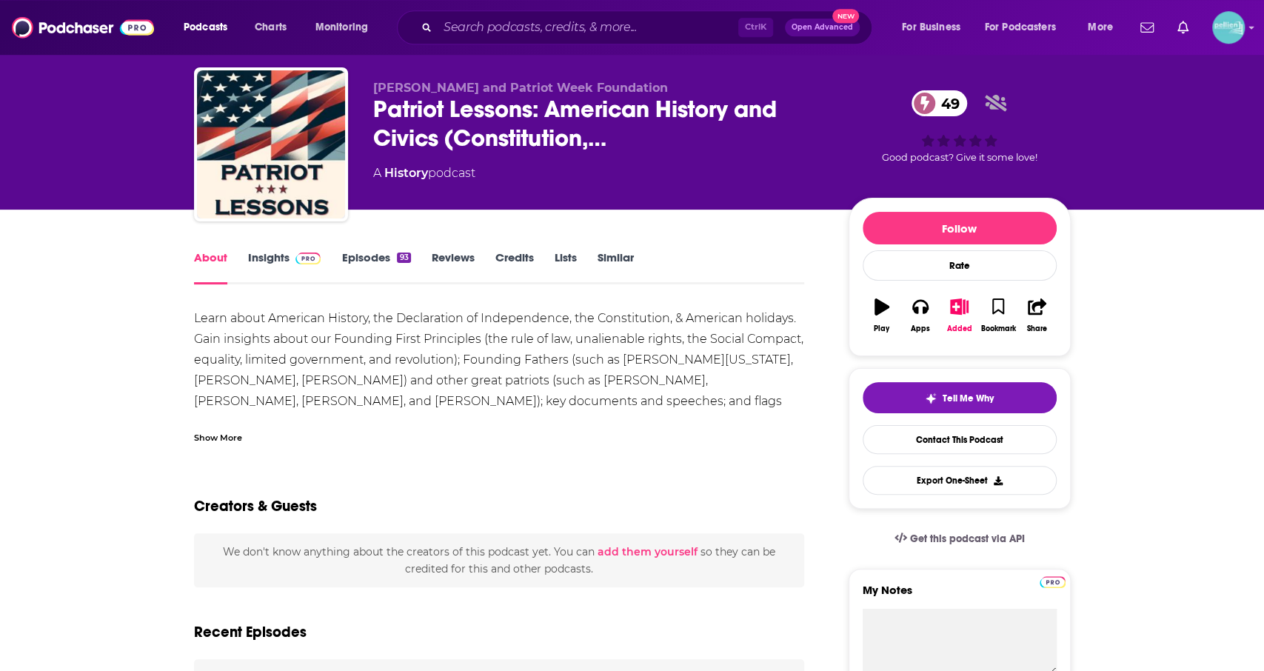
scroll to position [37, 0]
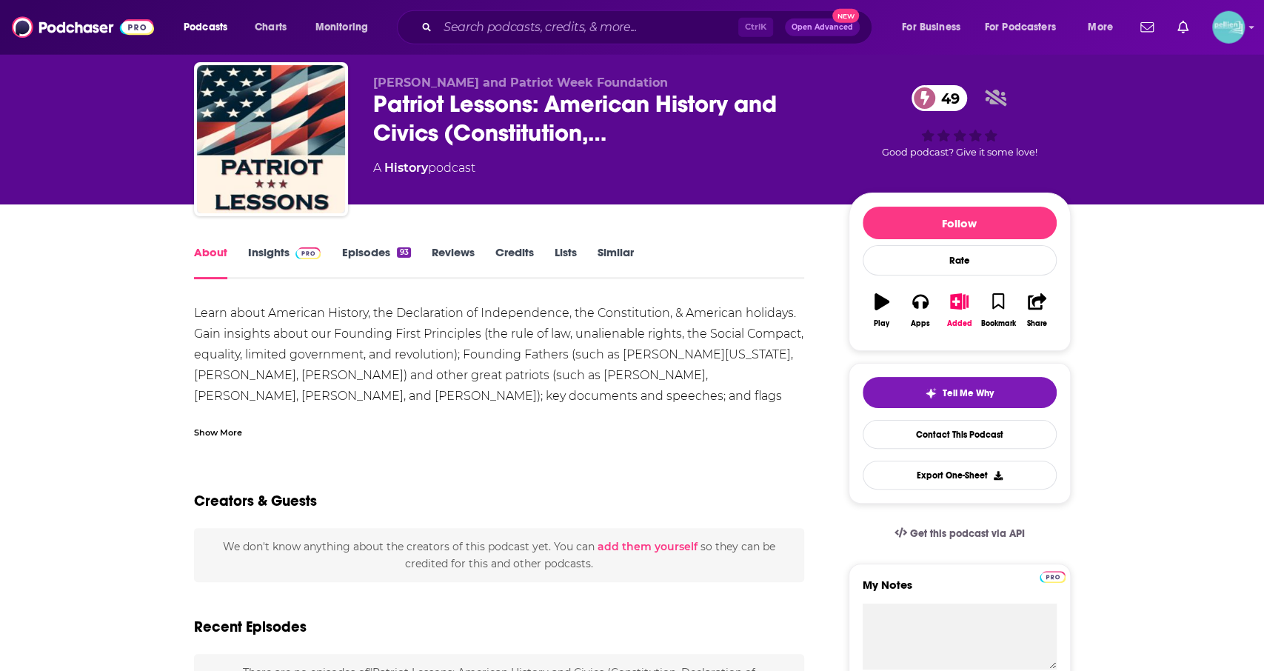
click at [218, 423] on div "Show More" at bounding box center [499, 426] width 611 height 25
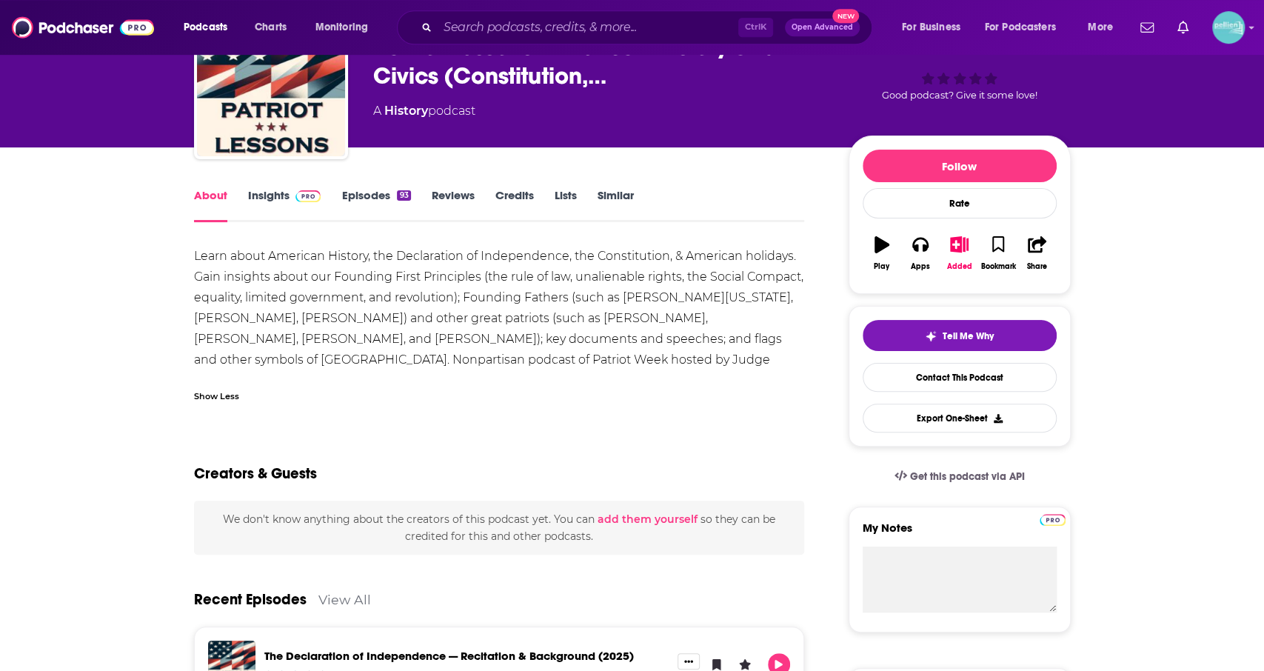
scroll to position [0, 0]
